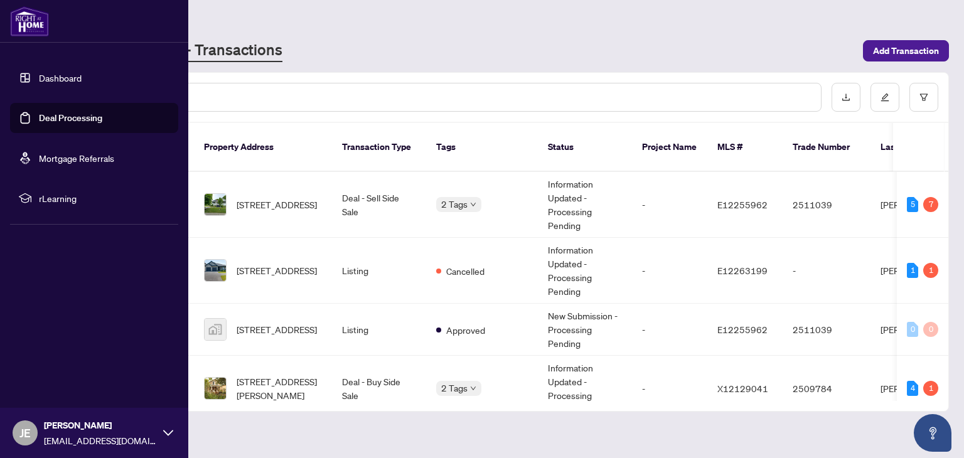
click at [65, 117] on link "Deal Processing" at bounding box center [70, 117] width 63 height 11
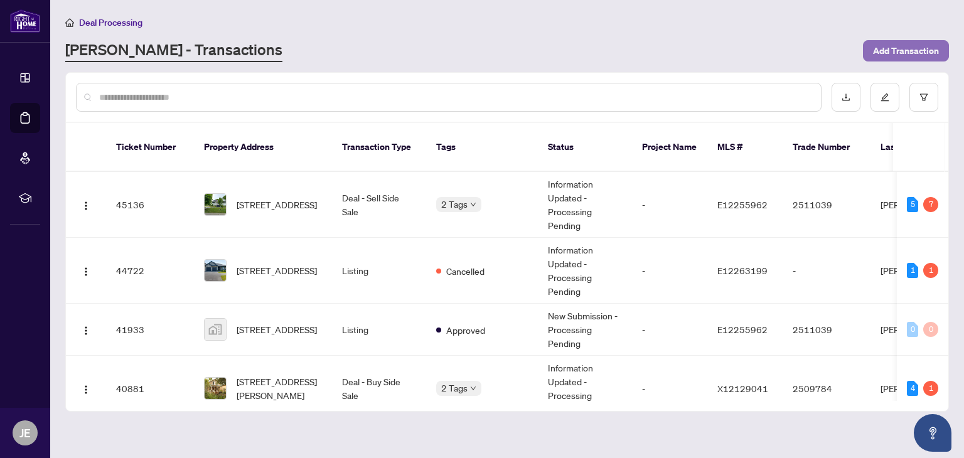
click at [921, 55] on span "Add Transaction" at bounding box center [906, 51] width 66 height 20
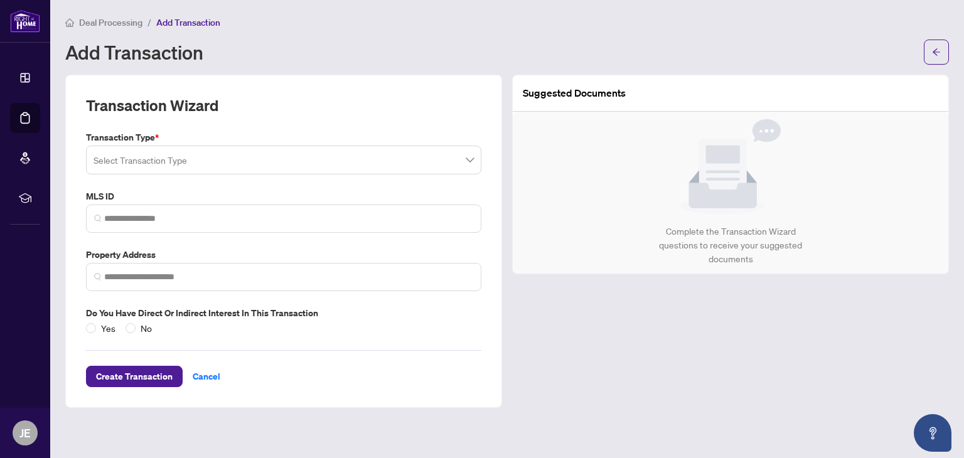
click at [314, 166] on input "search" at bounding box center [277, 162] width 369 height 28
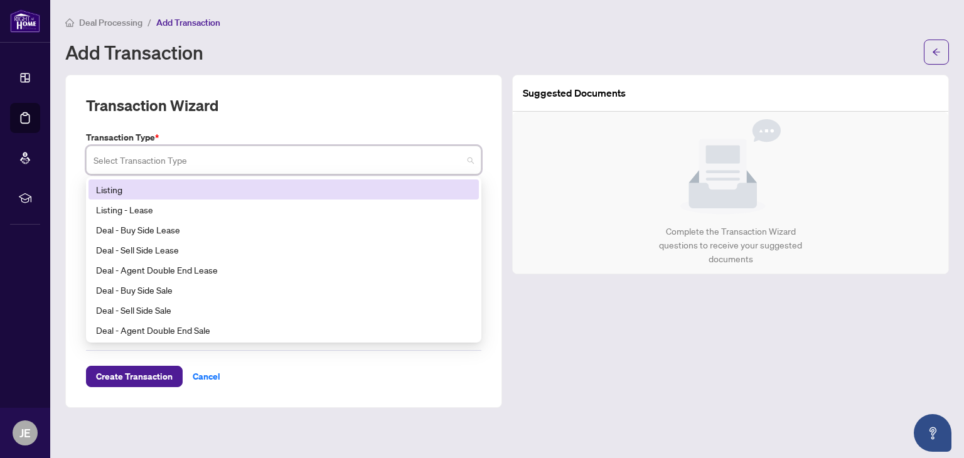
click at [284, 191] on div "Listing" at bounding box center [283, 190] width 375 height 14
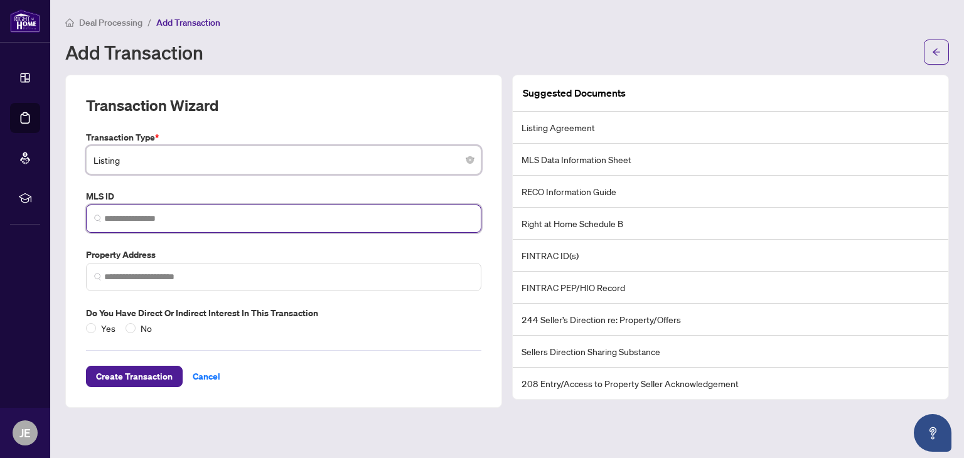
click at [250, 216] on input "search" at bounding box center [288, 218] width 369 height 13
paste input "*********"
type input "*********"
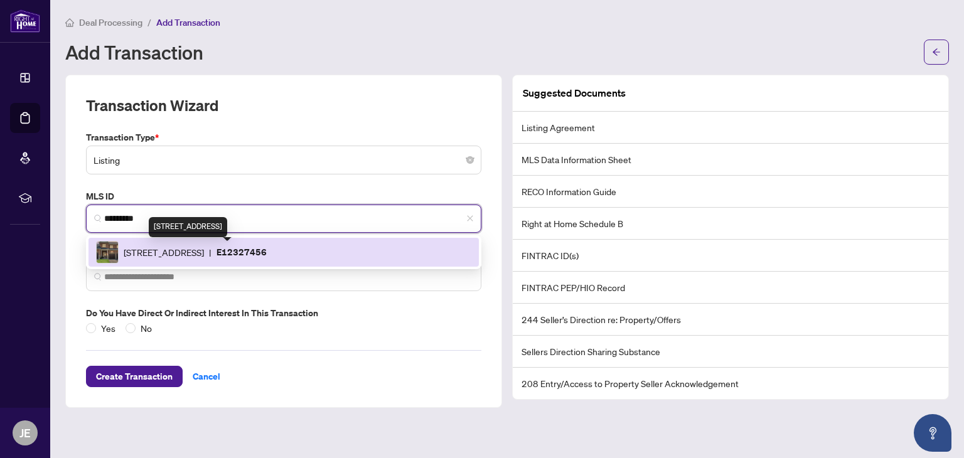
click at [204, 251] on span "[STREET_ADDRESS]" at bounding box center [164, 252] width 80 height 14
type input "**********"
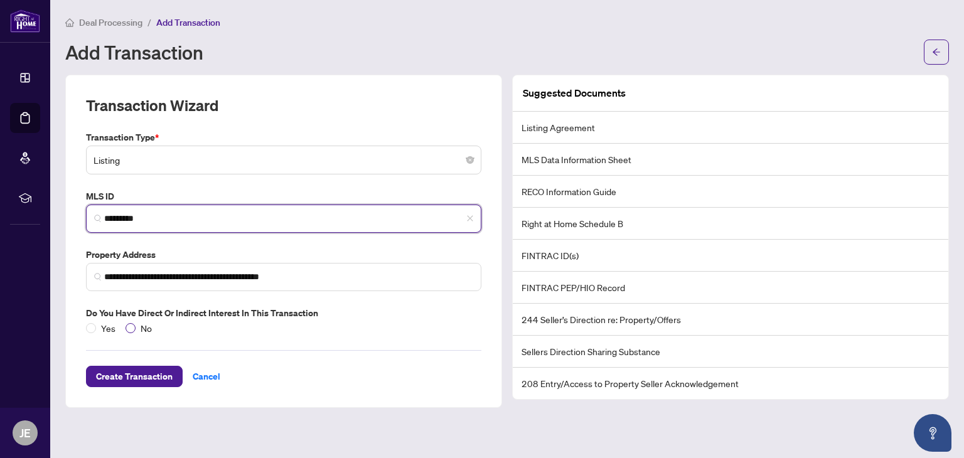
type input "*********"
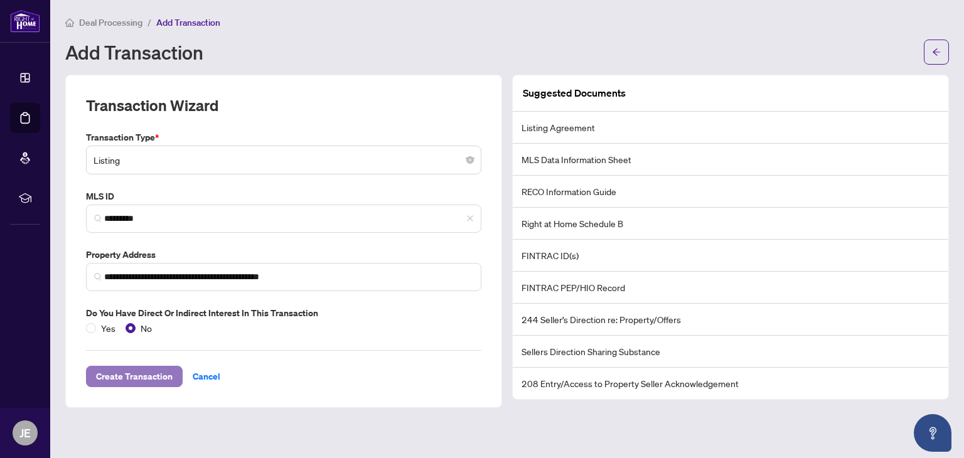
click at [134, 371] on span "Create Transaction" at bounding box center [134, 376] width 77 height 20
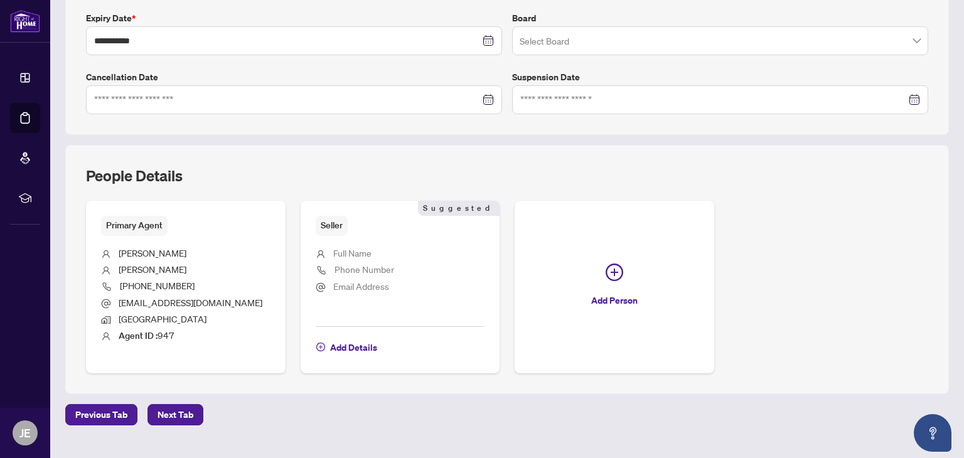
scroll to position [358, 0]
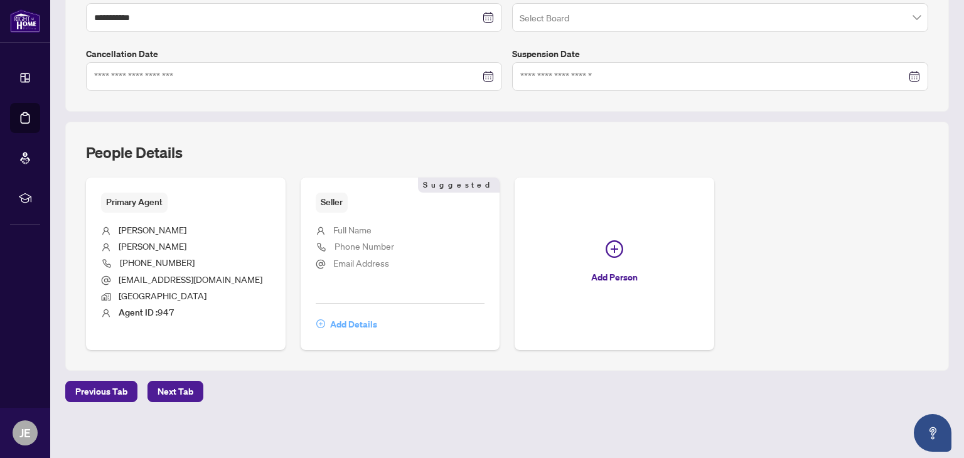
click at [361, 321] on span "Add Details" at bounding box center [353, 324] width 47 height 20
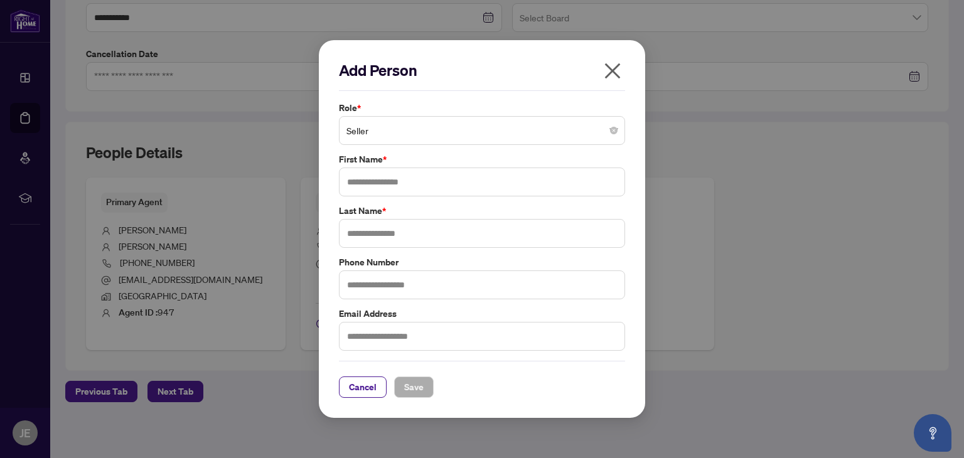
click at [410, 136] on span "Seller" at bounding box center [481, 131] width 271 height 24
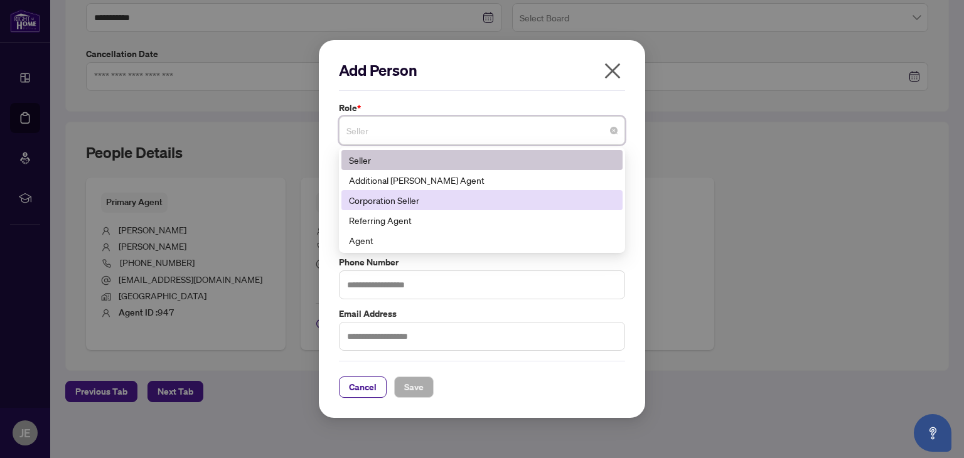
click at [250, 412] on div "Add Person Role * Seller 10 141 181 Seller Additional [PERSON_NAME] Agent Corpo…" at bounding box center [482, 229] width 964 height 458
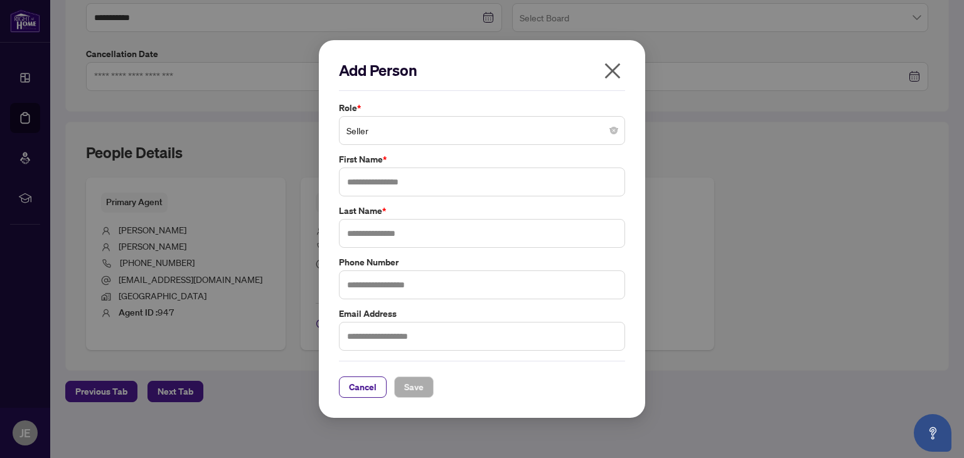
click at [611, 63] on icon "close" at bounding box center [612, 71] width 20 height 20
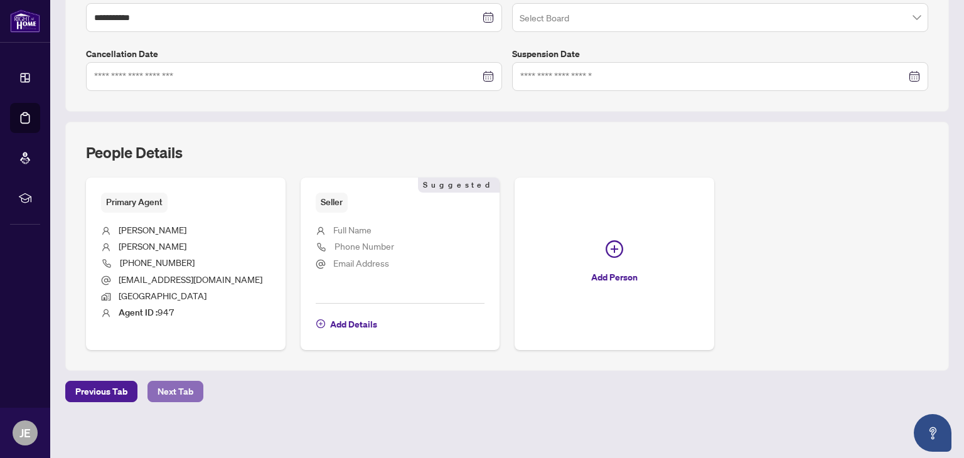
click at [179, 385] on span "Next Tab" at bounding box center [175, 391] width 36 height 20
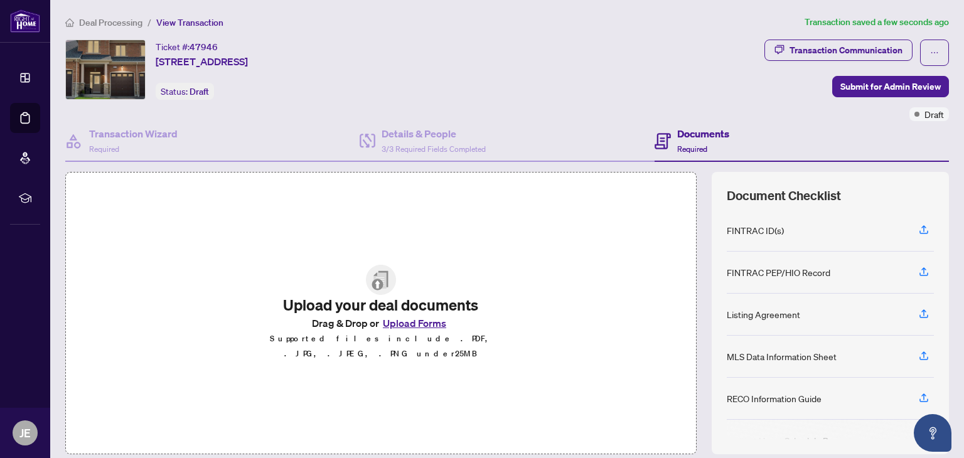
click at [427, 327] on button "Upload Forms" at bounding box center [414, 323] width 71 height 16
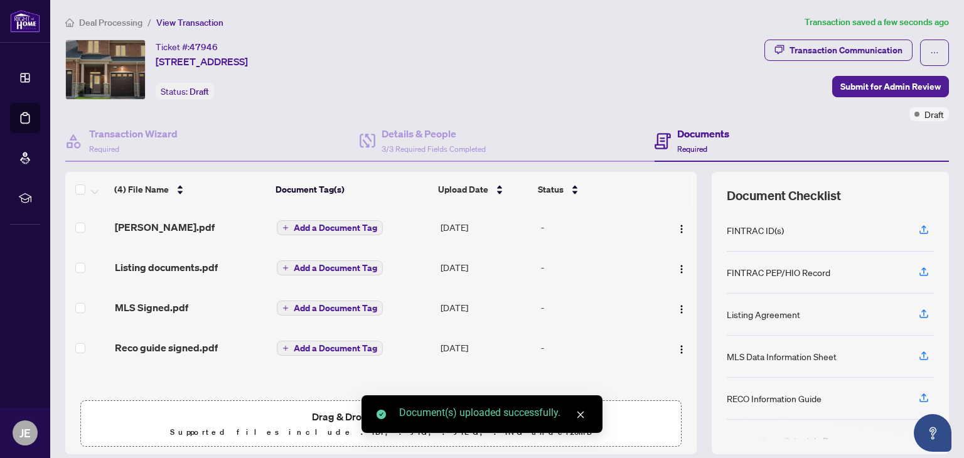
click at [361, 223] on span "Add a Document Tag" at bounding box center [335, 227] width 83 height 9
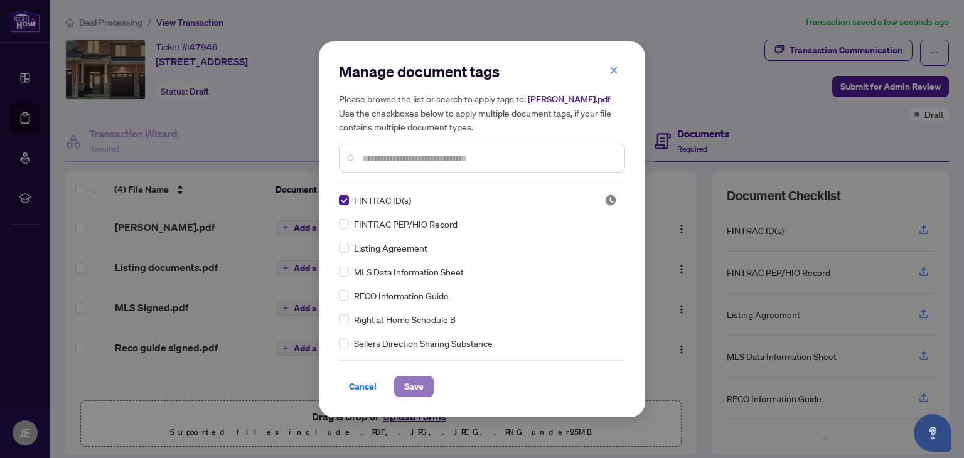
click at [417, 388] on span "Save" at bounding box center [413, 386] width 19 height 20
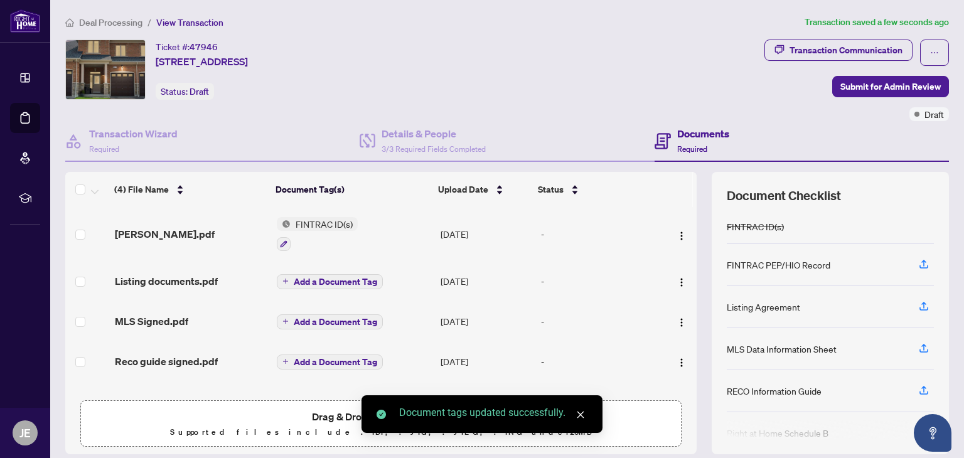
click at [314, 283] on span "Add a Document Tag" at bounding box center [335, 281] width 83 height 9
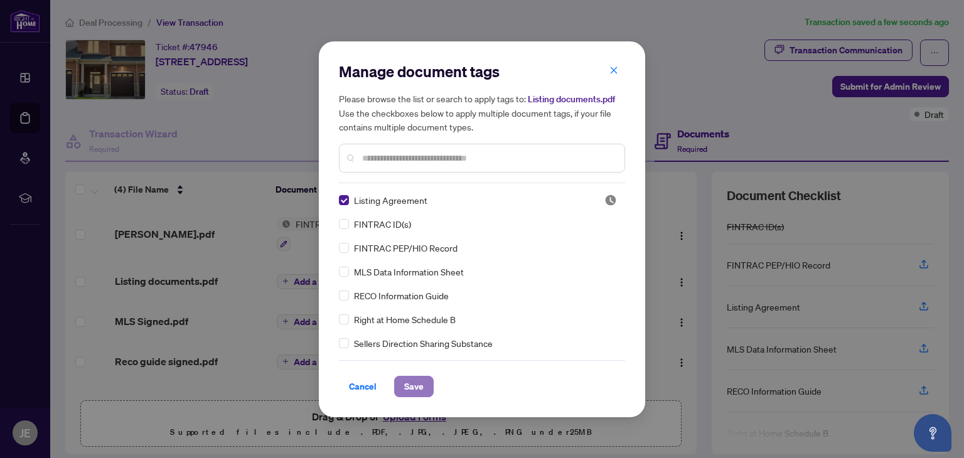
click at [406, 376] on span "Save" at bounding box center [413, 386] width 19 height 20
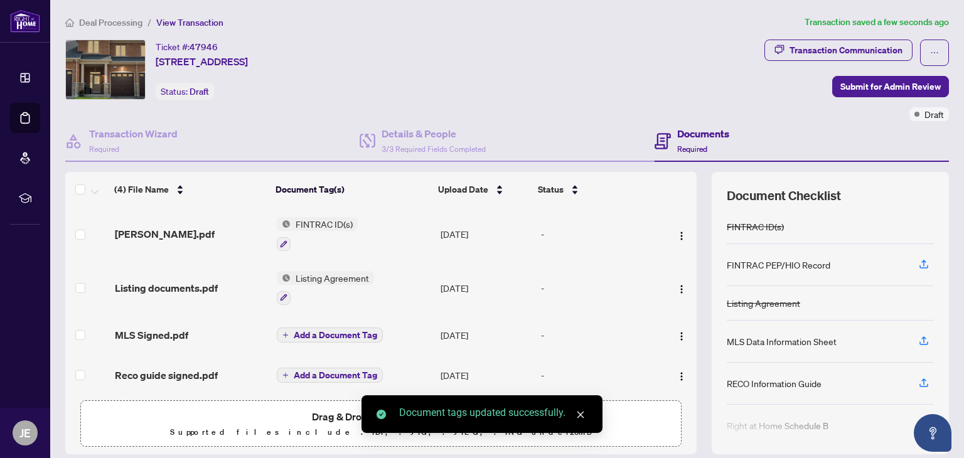
click at [356, 331] on span "Add a Document Tag" at bounding box center [335, 335] width 83 height 9
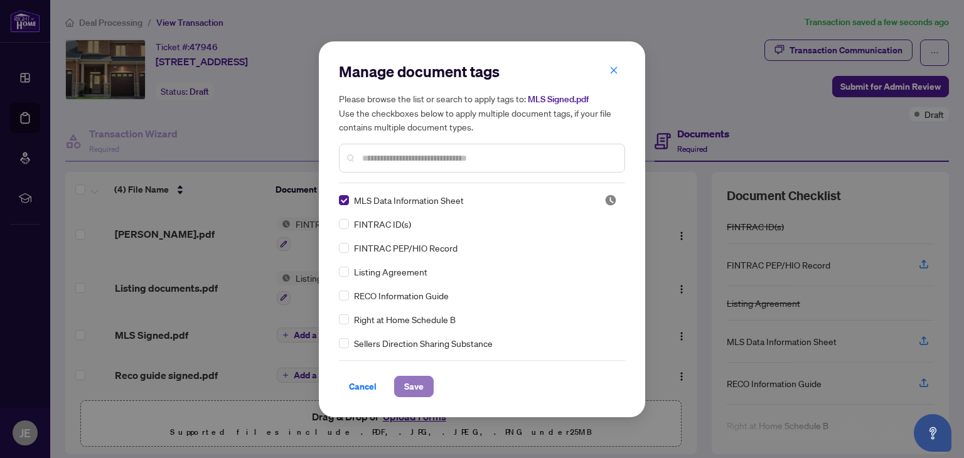
click at [417, 380] on span "Save" at bounding box center [413, 386] width 19 height 20
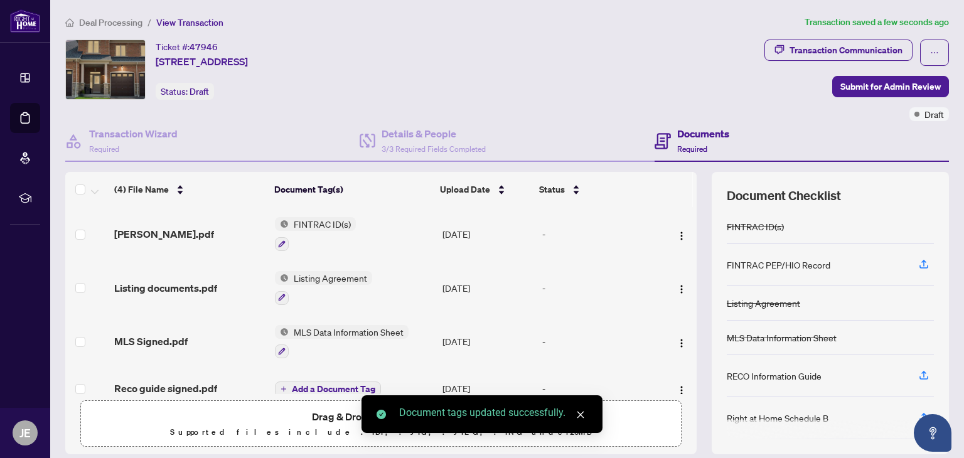
click at [365, 385] on span "Add a Document Tag" at bounding box center [333, 389] width 83 height 9
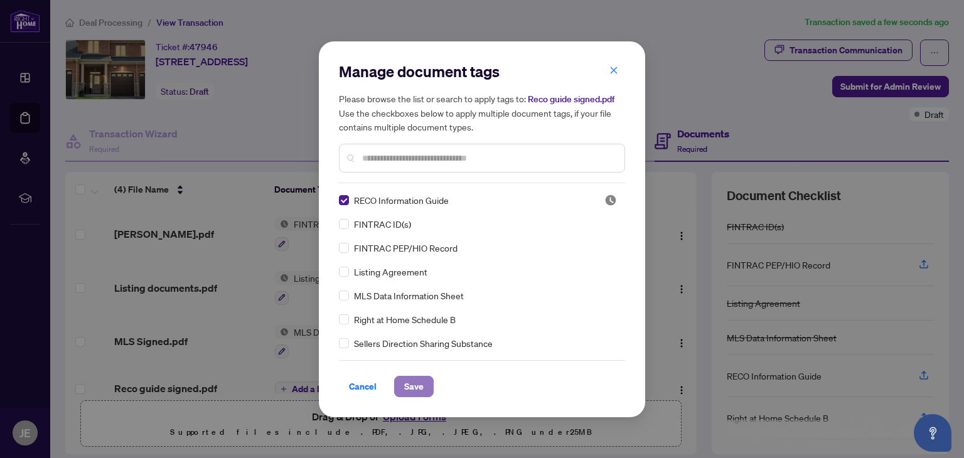
click at [412, 385] on span "Save" at bounding box center [413, 386] width 19 height 20
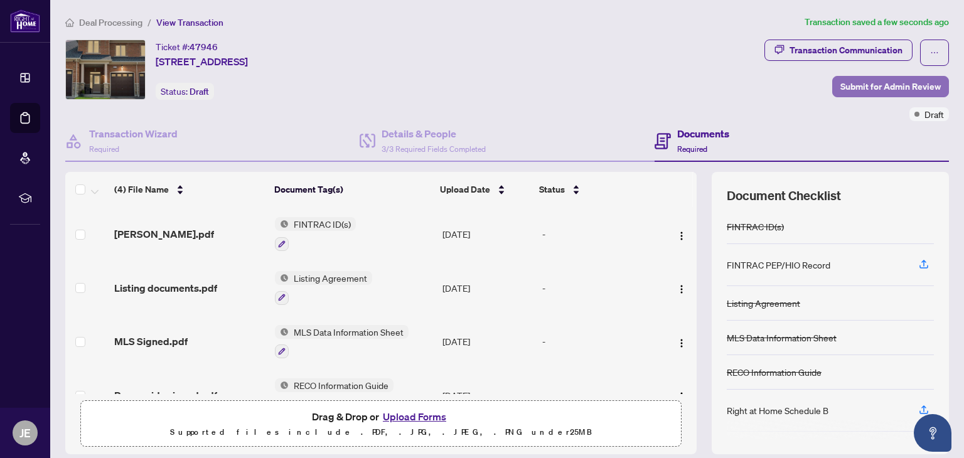
click at [893, 85] on span "Submit for Admin Review" at bounding box center [890, 87] width 100 height 20
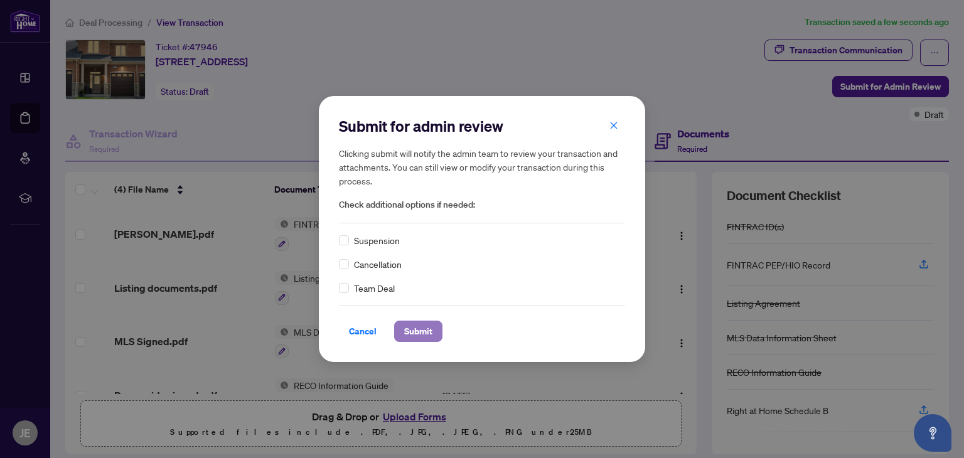
click at [420, 334] on span "Submit" at bounding box center [418, 331] width 28 height 20
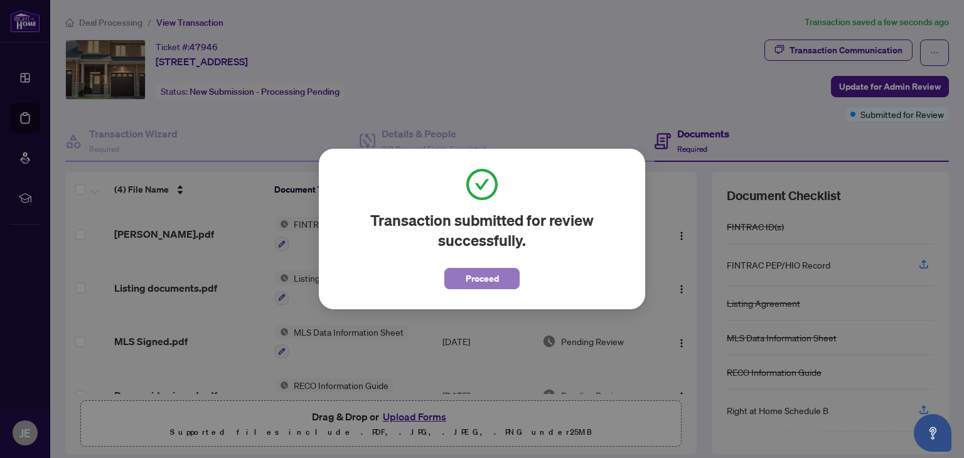
click at [462, 286] on button "Proceed" at bounding box center [481, 278] width 75 height 21
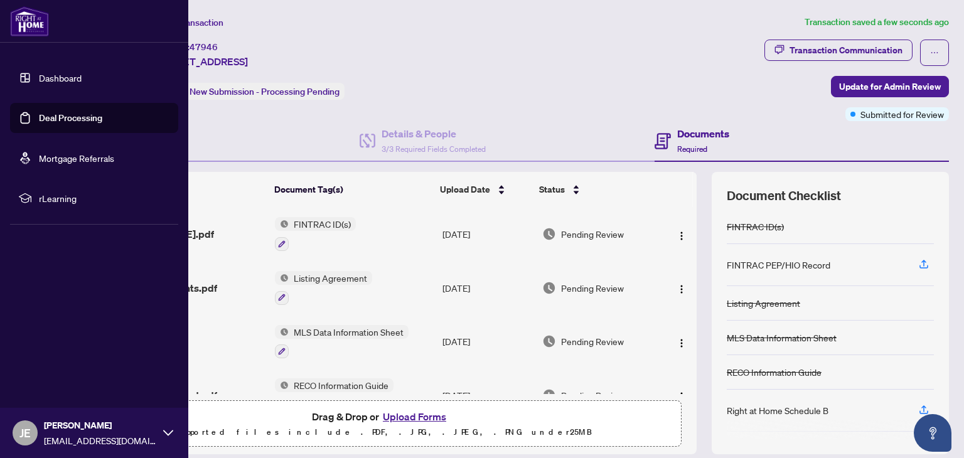
click at [58, 72] on link "Dashboard" at bounding box center [60, 77] width 43 height 11
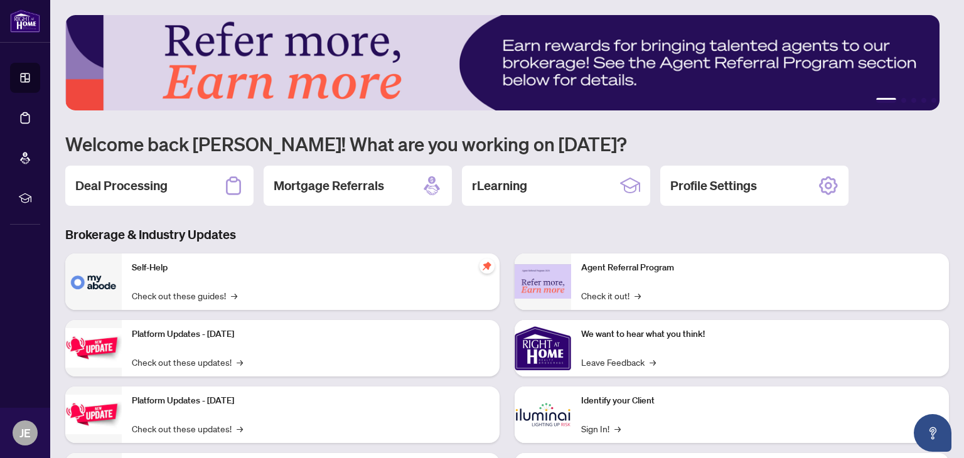
click at [258, 72] on img at bounding box center [502, 62] width 874 height 95
click at [139, 184] on h2 "Deal Processing" at bounding box center [121, 186] width 92 height 18
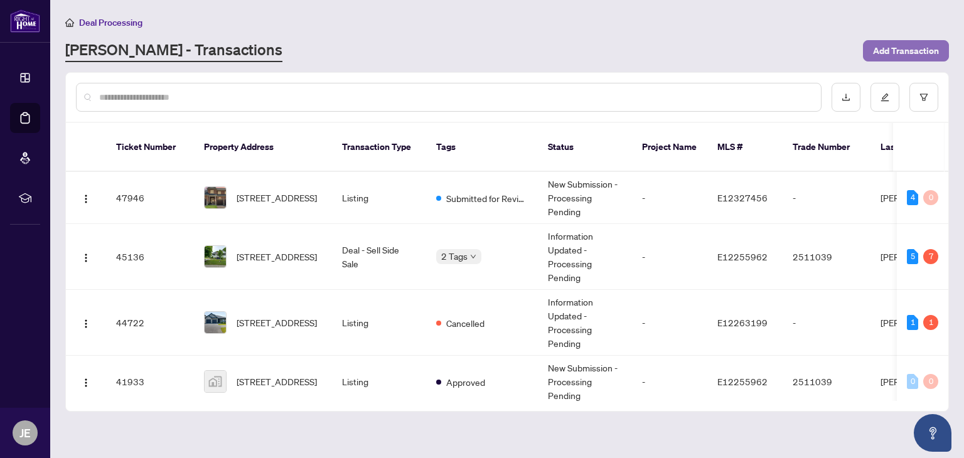
click at [888, 51] on span "Add Transaction" at bounding box center [906, 51] width 66 height 20
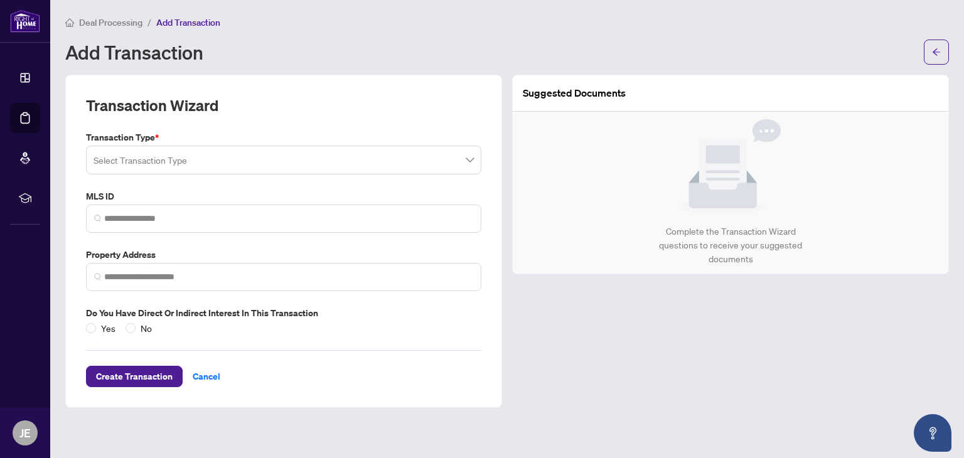
click at [267, 157] on input "search" at bounding box center [277, 162] width 369 height 28
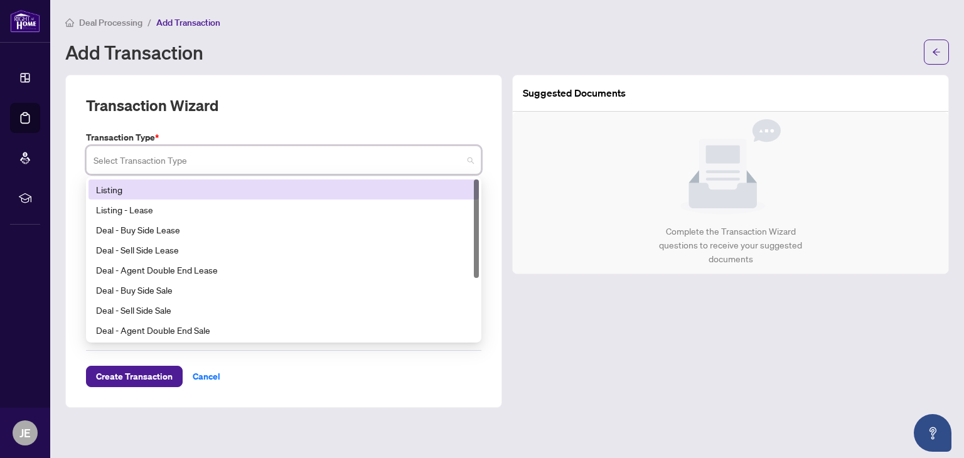
click at [261, 193] on div "Listing" at bounding box center [283, 190] width 375 height 14
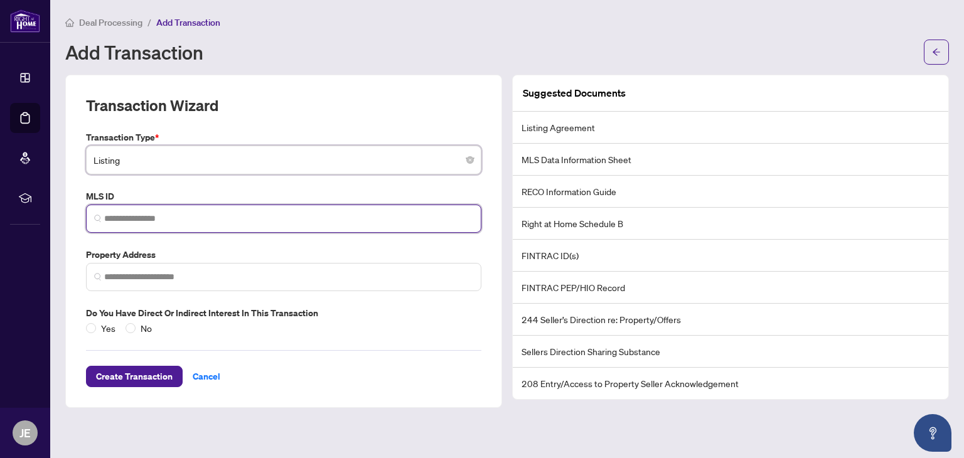
click at [223, 223] on input "search" at bounding box center [288, 218] width 369 height 13
paste input "*********"
type input "*********"
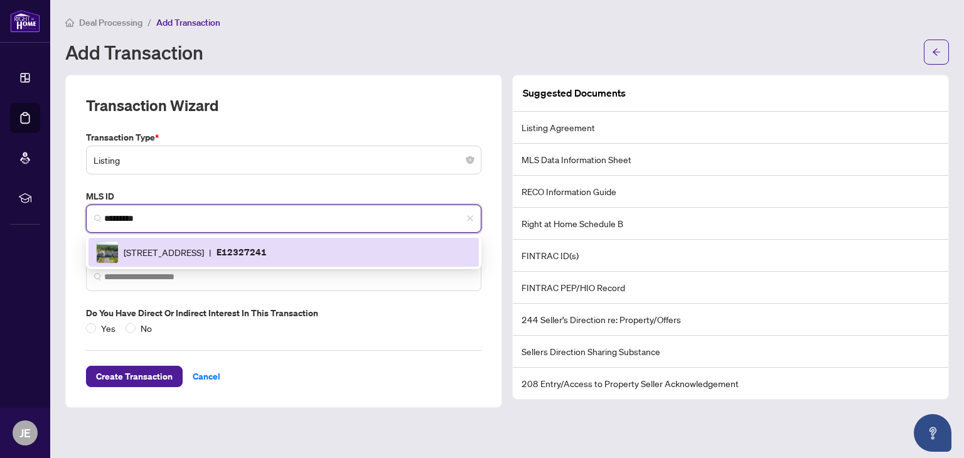
click at [225, 243] on div "[STREET_ADDRESS] | E12327241" at bounding box center [283, 252] width 375 height 23
type input "**********"
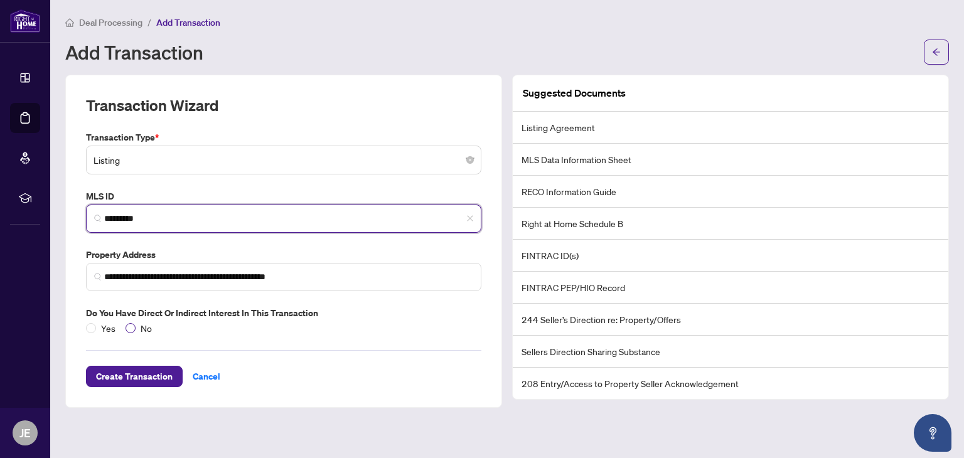
type input "*********"
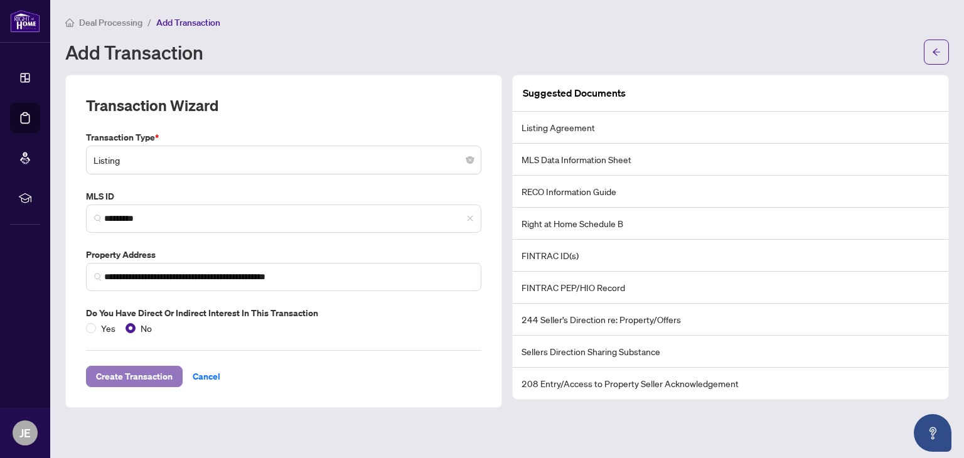
click at [138, 371] on span "Create Transaction" at bounding box center [134, 376] width 77 height 20
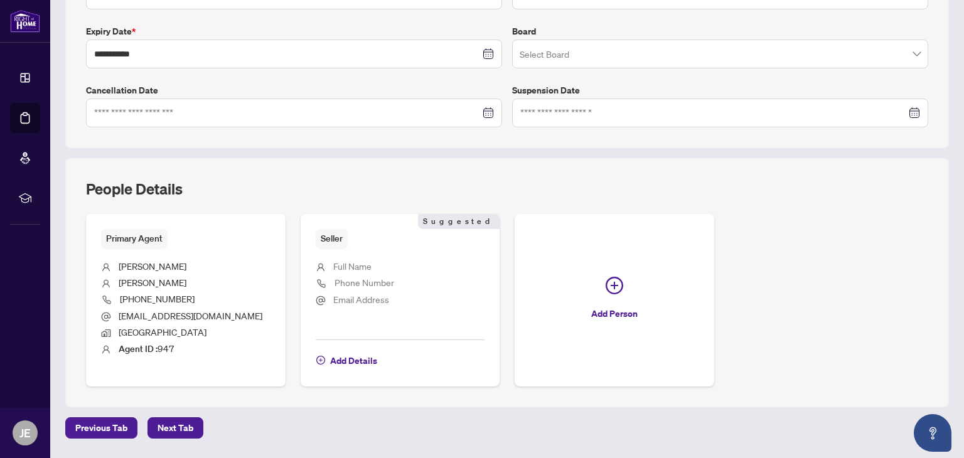
scroll to position [324, 0]
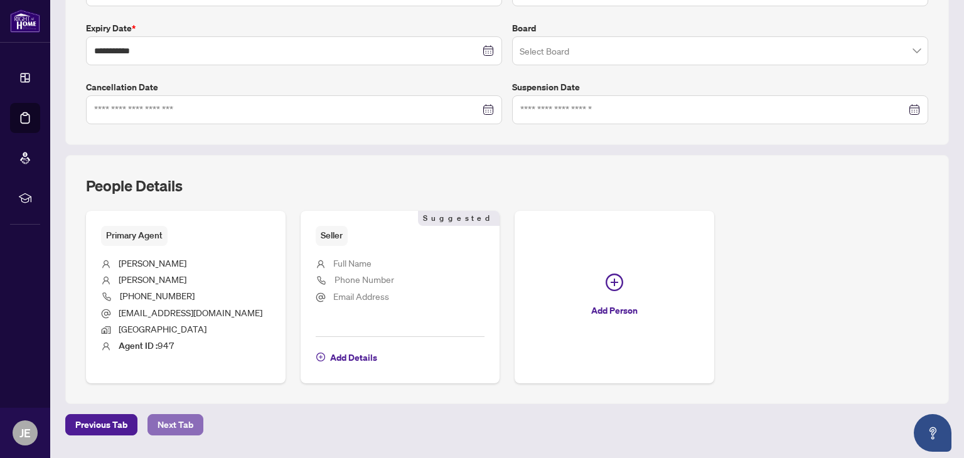
click at [201, 425] on button "Next Tab" at bounding box center [175, 424] width 56 height 21
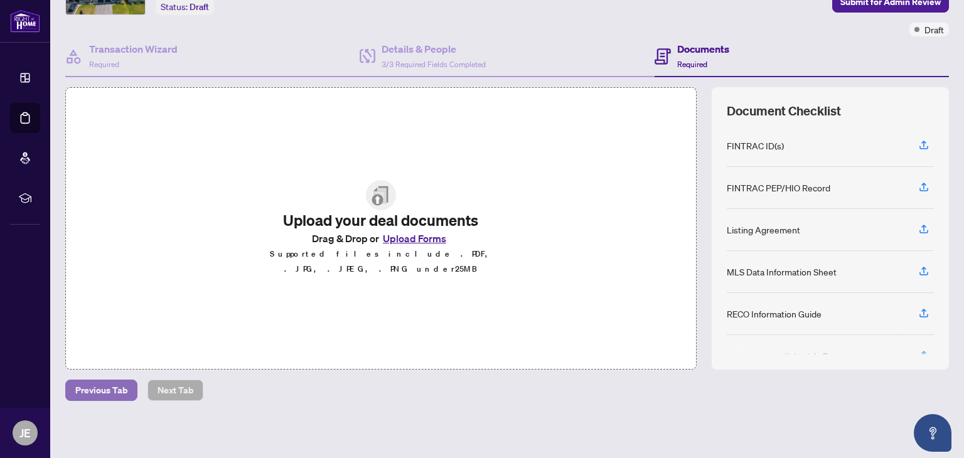
click at [114, 392] on span "Previous Tab" at bounding box center [101, 390] width 52 height 20
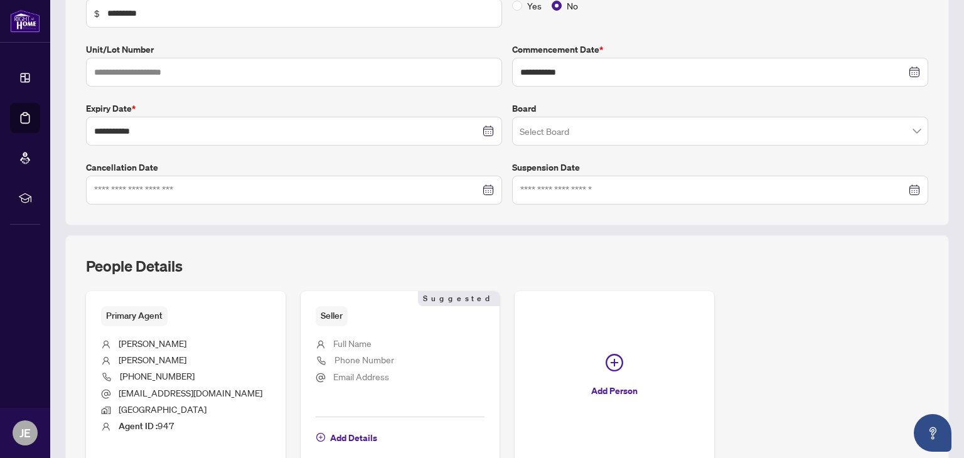
scroll to position [318, 0]
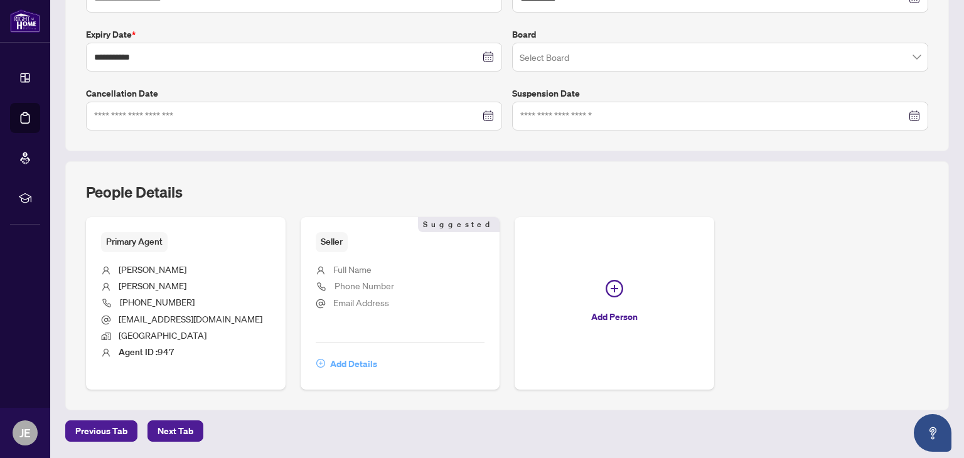
click at [366, 361] on span "Add Details" at bounding box center [353, 364] width 47 height 20
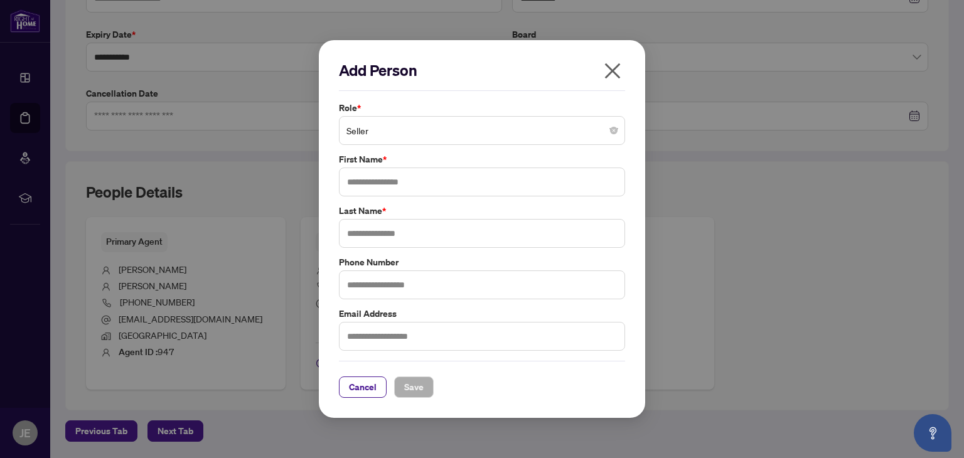
click at [496, 129] on span "Seller" at bounding box center [481, 131] width 271 height 24
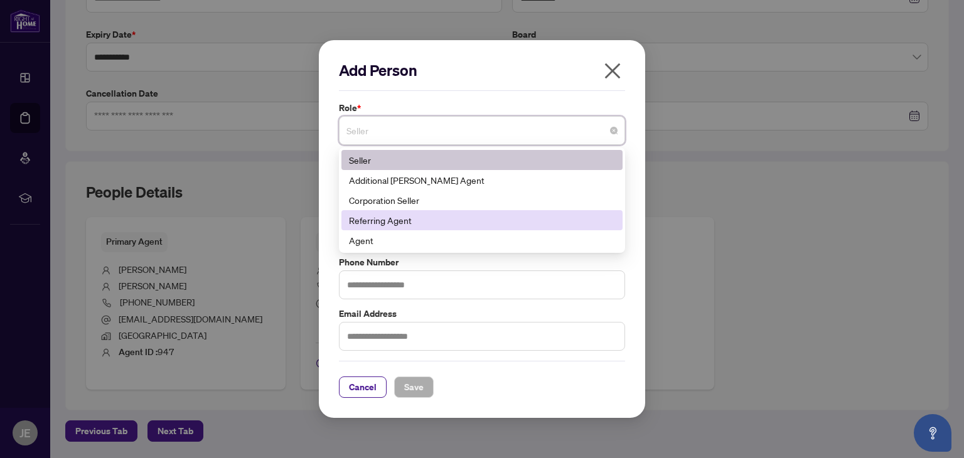
click at [403, 221] on div "Referring Agent" at bounding box center [482, 220] width 266 height 14
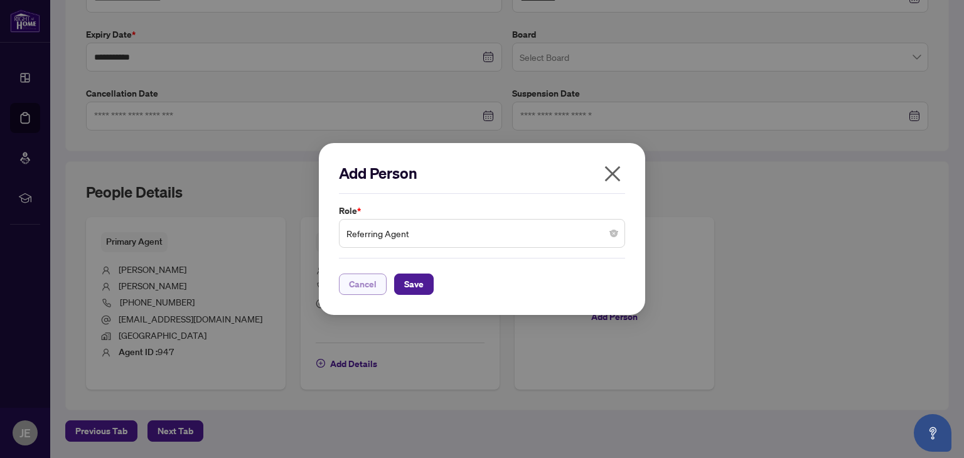
click at [349, 294] on div "Add Person Role * Referring Agent 141 181 188 Seller Additional [PERSON_NAME] A…" at bounding box center [482, 229] width 326 height 172
click at [354, 284] on span "Cancel" at bounding box center [363, 284] width 28 height 20
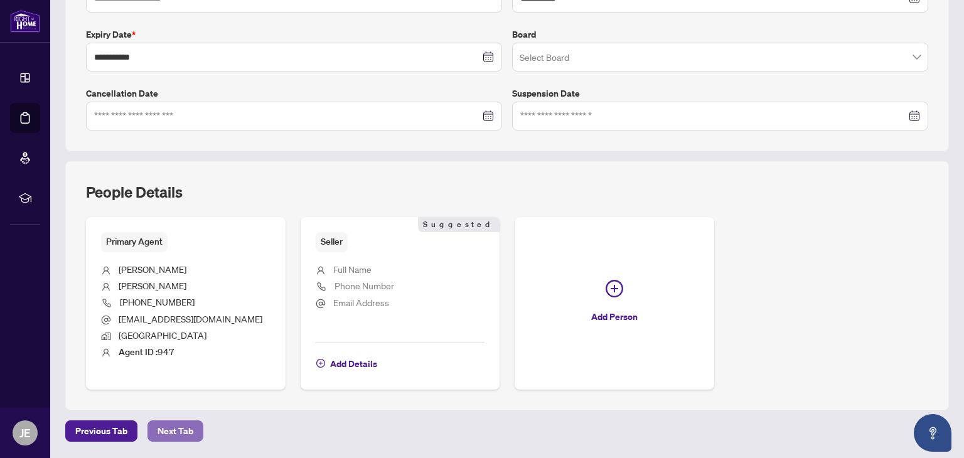
click at [193, 430] on button "Next Tab" at bounding box center [175, 430] width 56 height 21
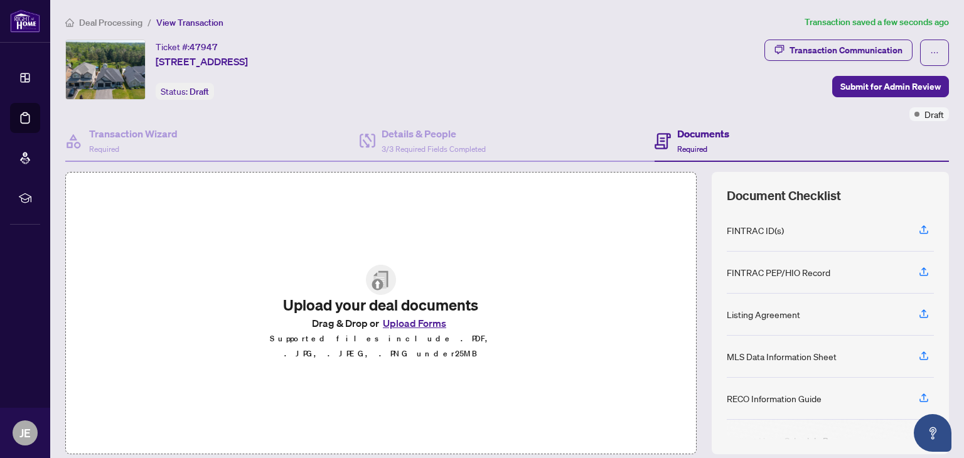
click at [425, 328] on button "Upload Forms" at bounding box center [414, 323] width 71 height 16
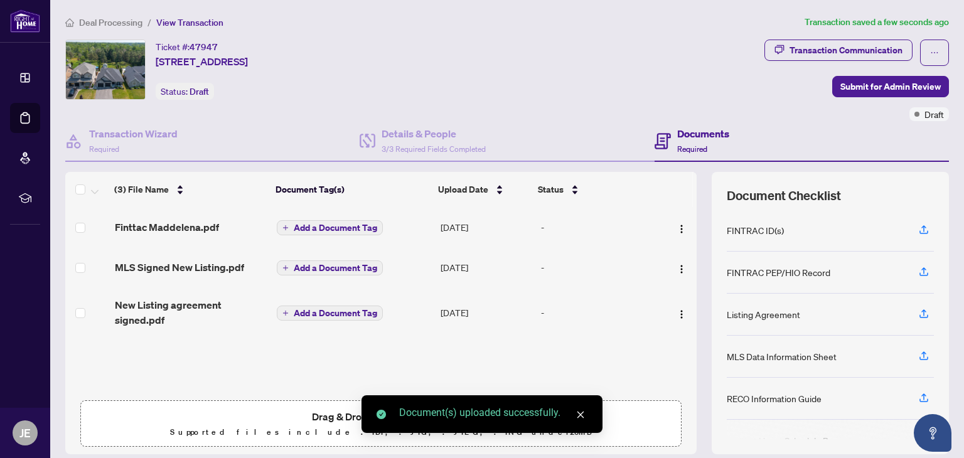
click at [366, 223] on span "Add a Document Tag" at bounding box center [335, 227] width 83 height 9
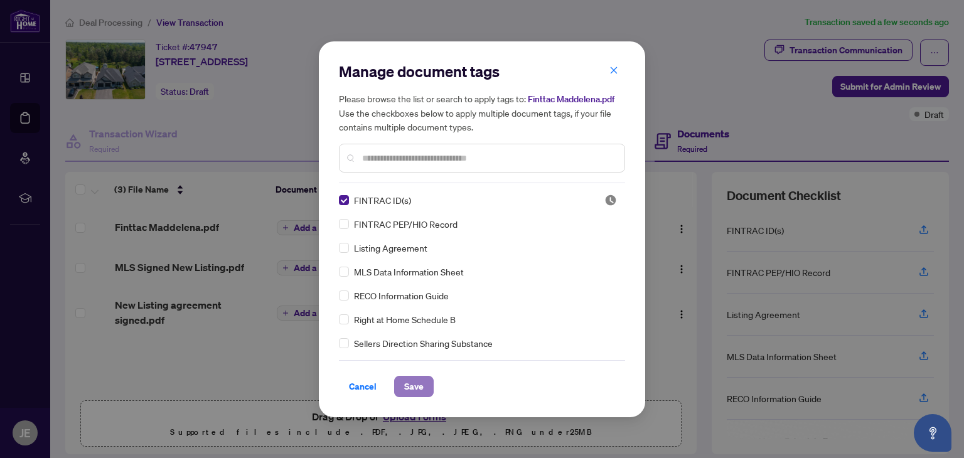
click at [413, 393] on span "Save" at bounding box center [413, 386] width 19 height 20
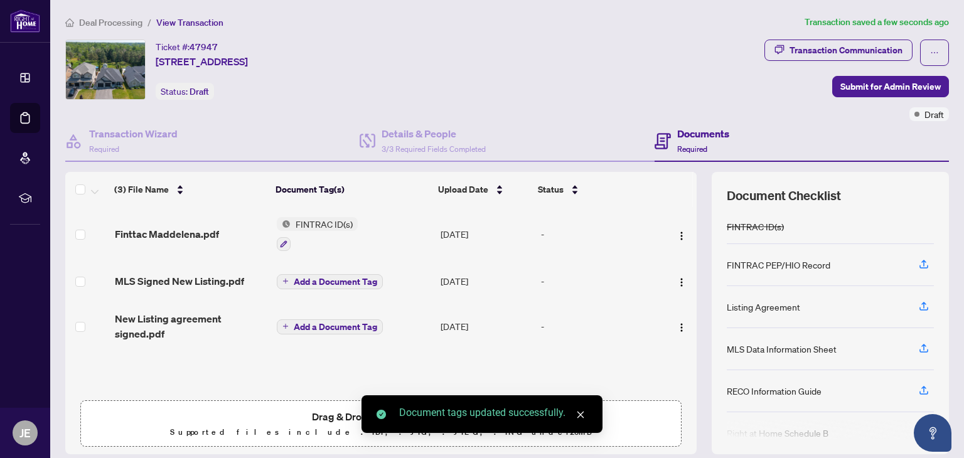
click at [322, 278] on span "Add a Document Tag" at bounding box center [335, 281] width 83 height 9
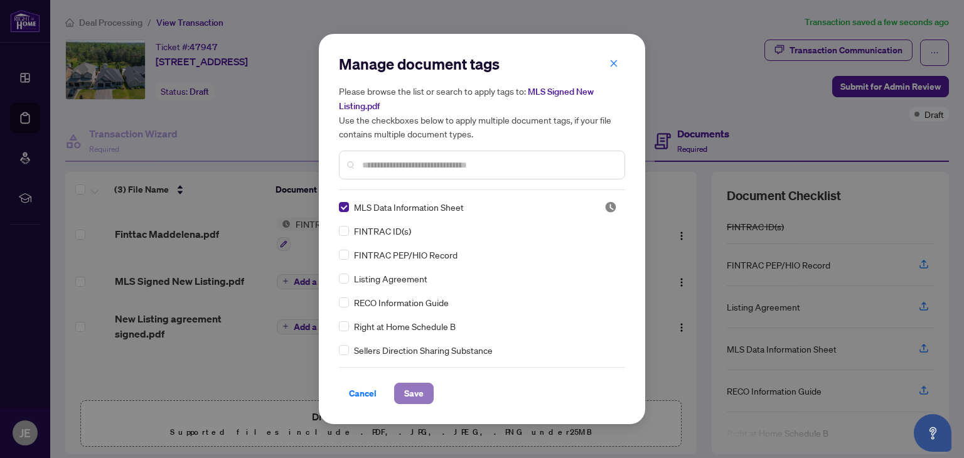
click at [411, 390] on span "Save" at bounding box center [413, 393] width 19 height 20
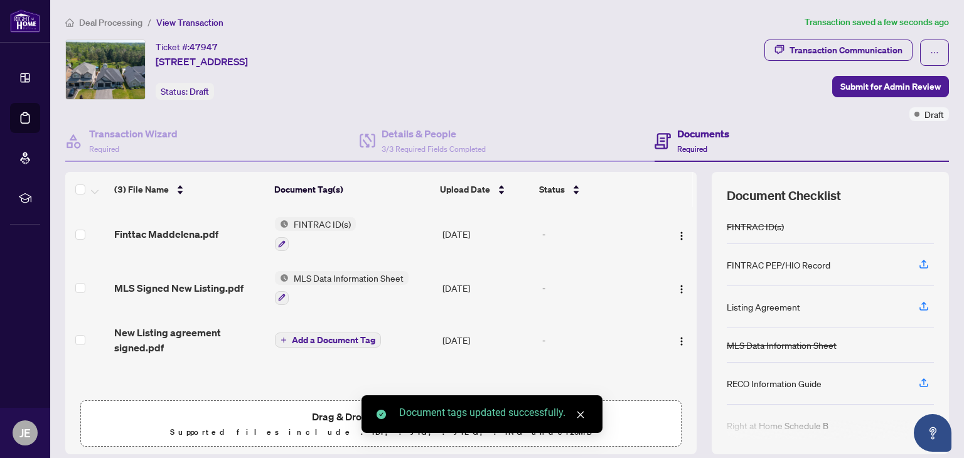
click at [346, 336] on span "Add a Document Tag" at bounding box center [333, 340] width 83 height 9
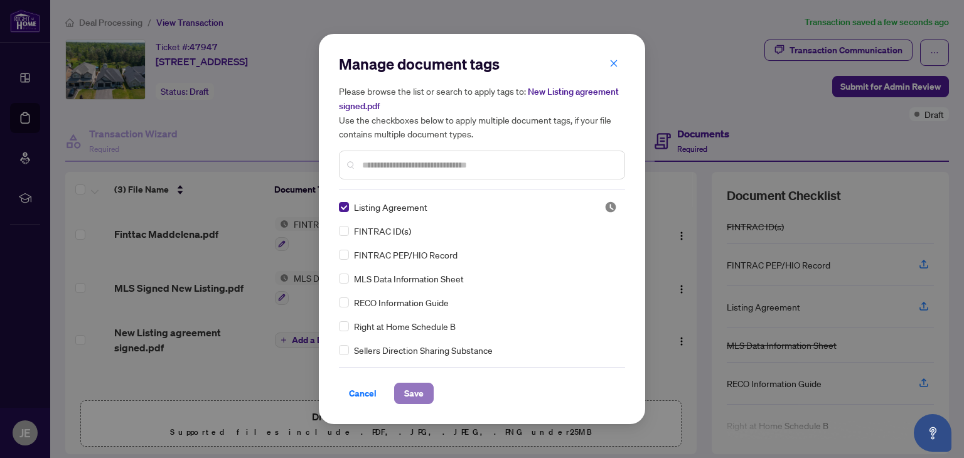
click at [425, 389] on button "Save" at bounding box center [414, 393] width 40 height 21
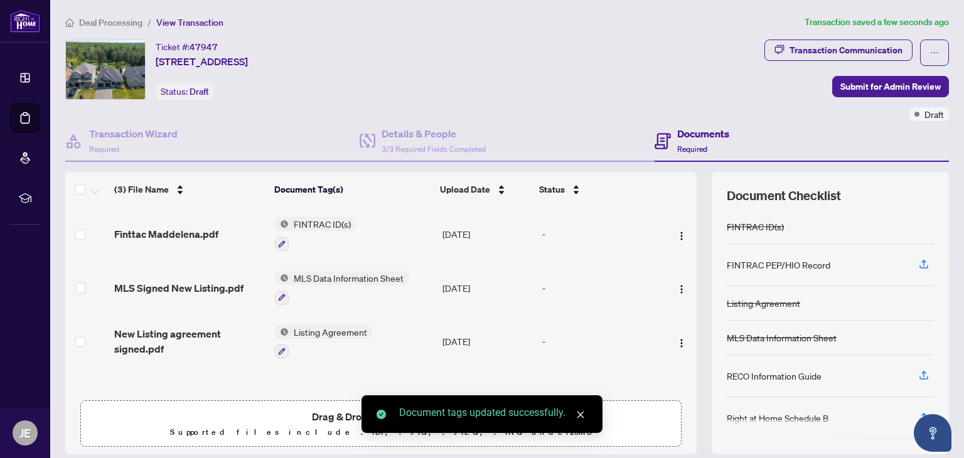
click at [247, 415] on div "Drag & Drop or Upload Forms Supported files include .PDF, .JPG, .JPEG, .PNG und…" at bounding box center [380, 423] width 585 height 31
click at [581, 412] on icon "close" at bounding box center [580, 414] width 9 height 9
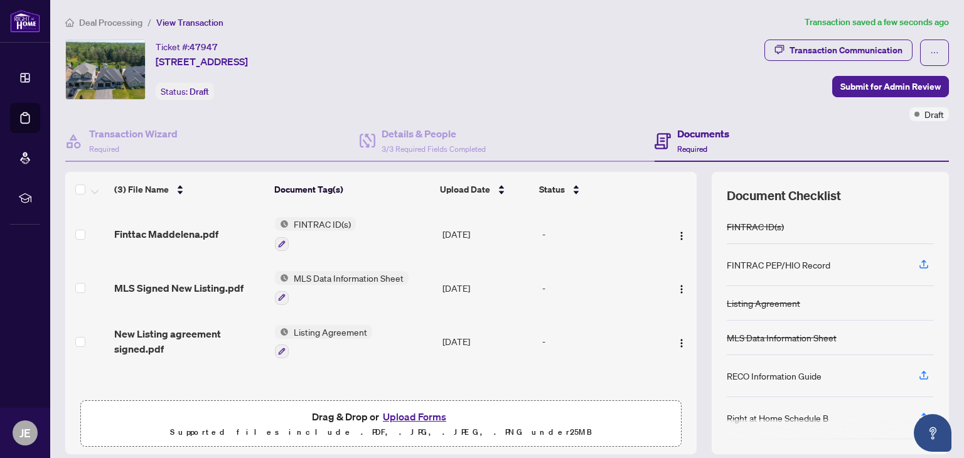
click at [435, 410] on button "Upload Forms" at bounding box center [414, 416] width 71 height 16
click at [415, 417] on button "Upload Forms" at bounding box center [414, 416] width 71 height 16
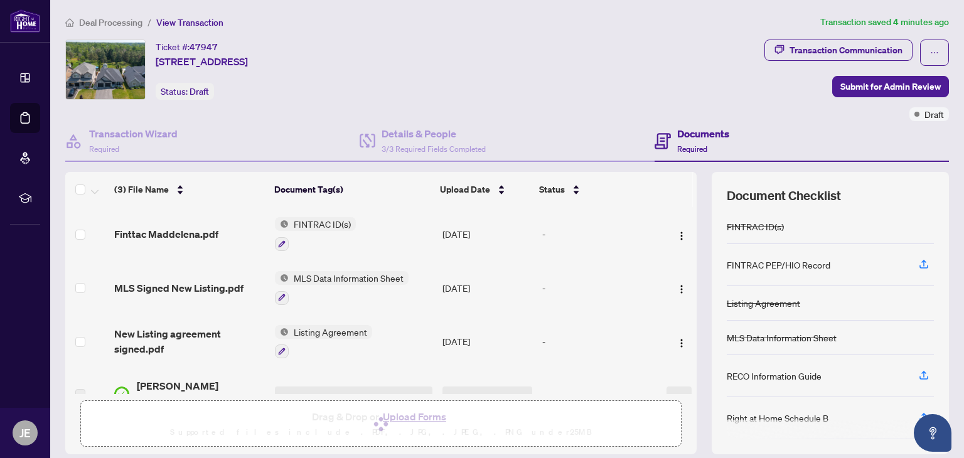
click at [347, 386] on h3 at bounding box center [353, 393] width 157 height 14
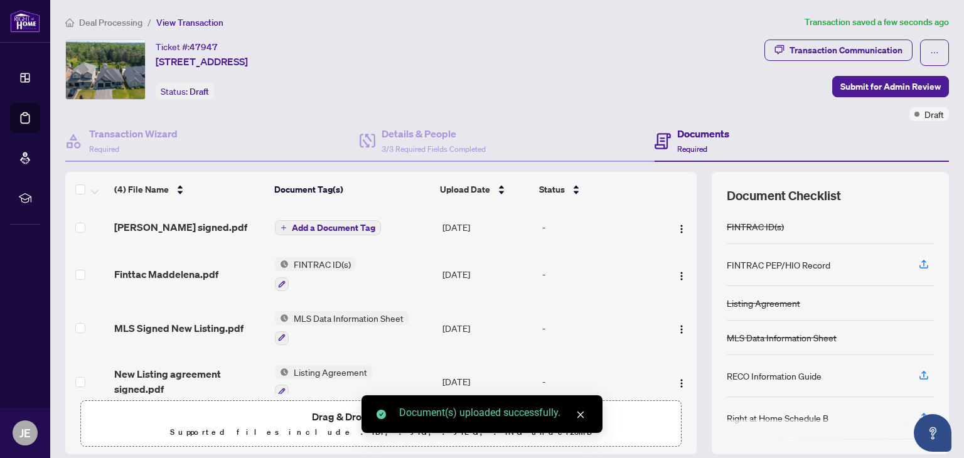
click at [311, 223] on span "Add a Document Tag" at bounding box center [333, 227] width 83 height 9
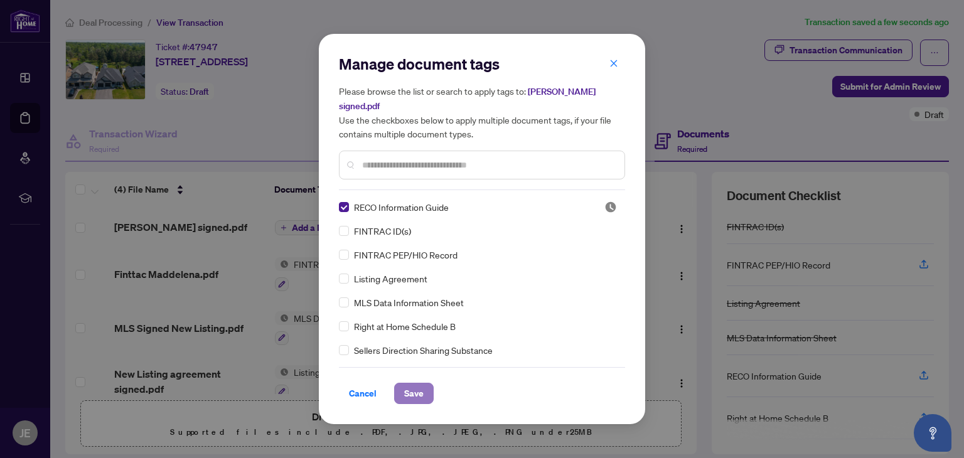
click at [405, 383] on span "Save" at bounding box center [413, 393] width 19 height 20
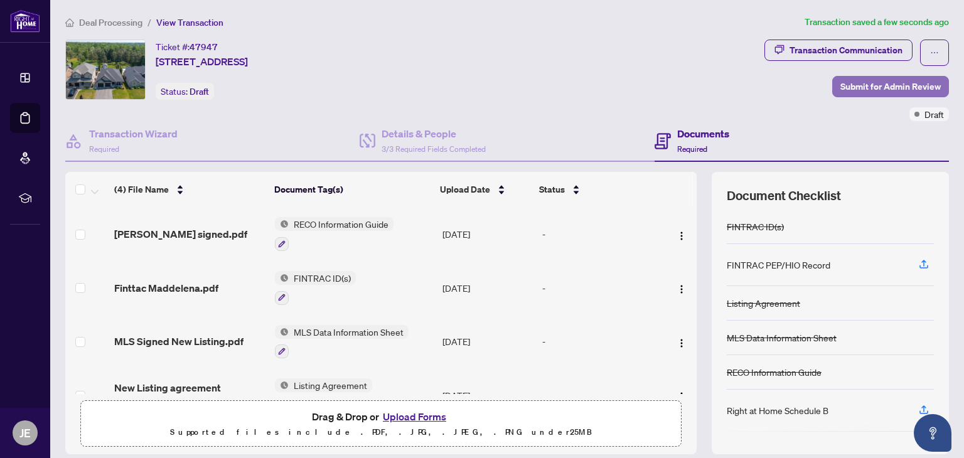
click at [855, 80] on span "Submit for Admin Review" at bounding box center [890, 87] width 100 height 20
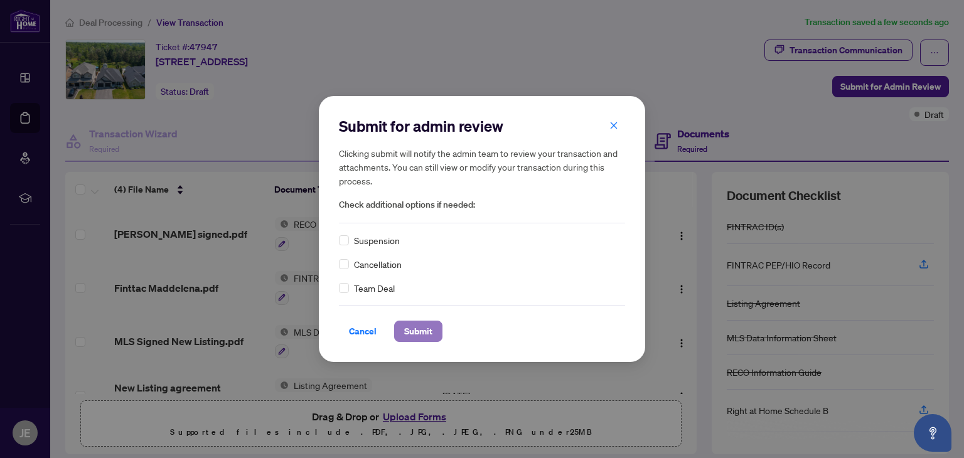
click at [424, 327] on span "Submit" at bounding box center [418, 331] width 28 height 20
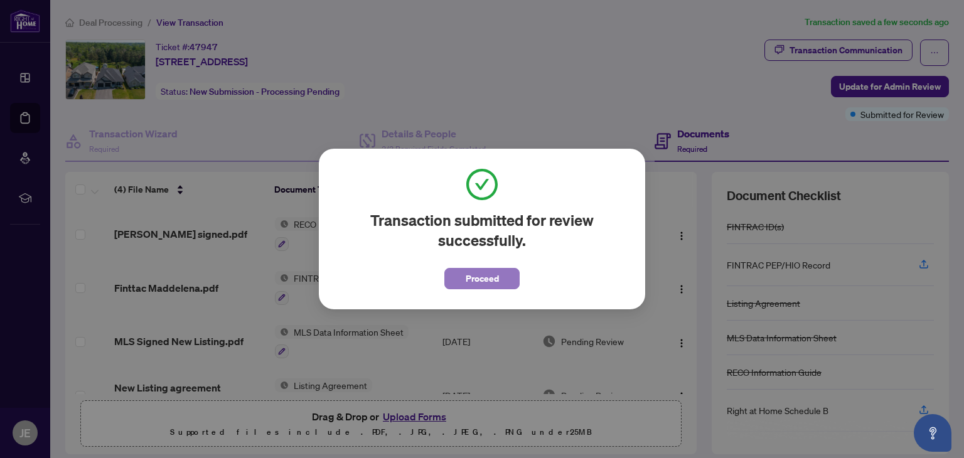
click at [476, 278] on span "Proceed" at bounding box center [482, 279] width 33 height 20
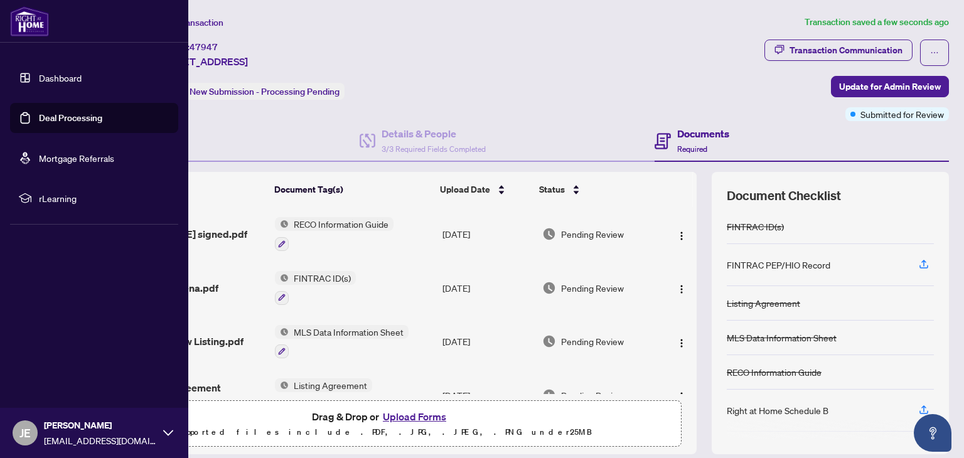
click at [55, 77] on link "Dashboard" at bounding box center [60, 77] width 43 height 11
